Goal: Find specific page/section: Find specific page/section

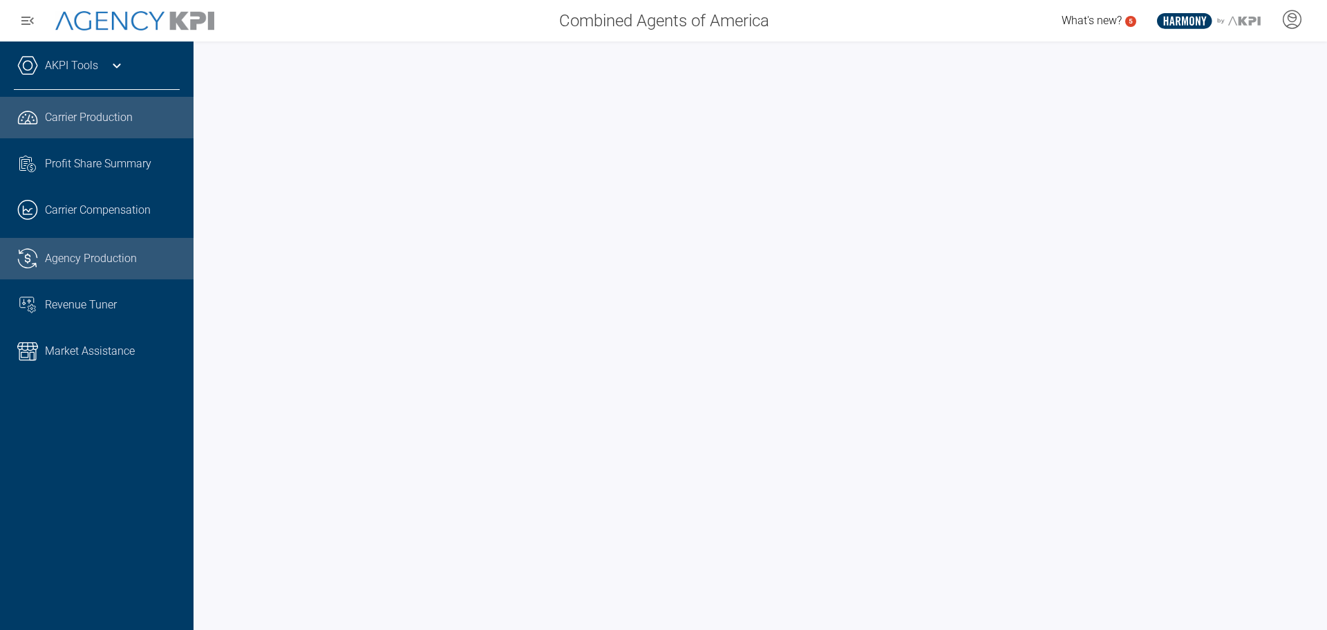
click at [119, 270] on link ".cls-1{fill:none;stroke:#221f20;stroke-linecap:round;stroke-linejoin:round;stro…" at bounding box center [97, 258] width 194 height 41
